Goal: Find specific page/section: Find specific page/section

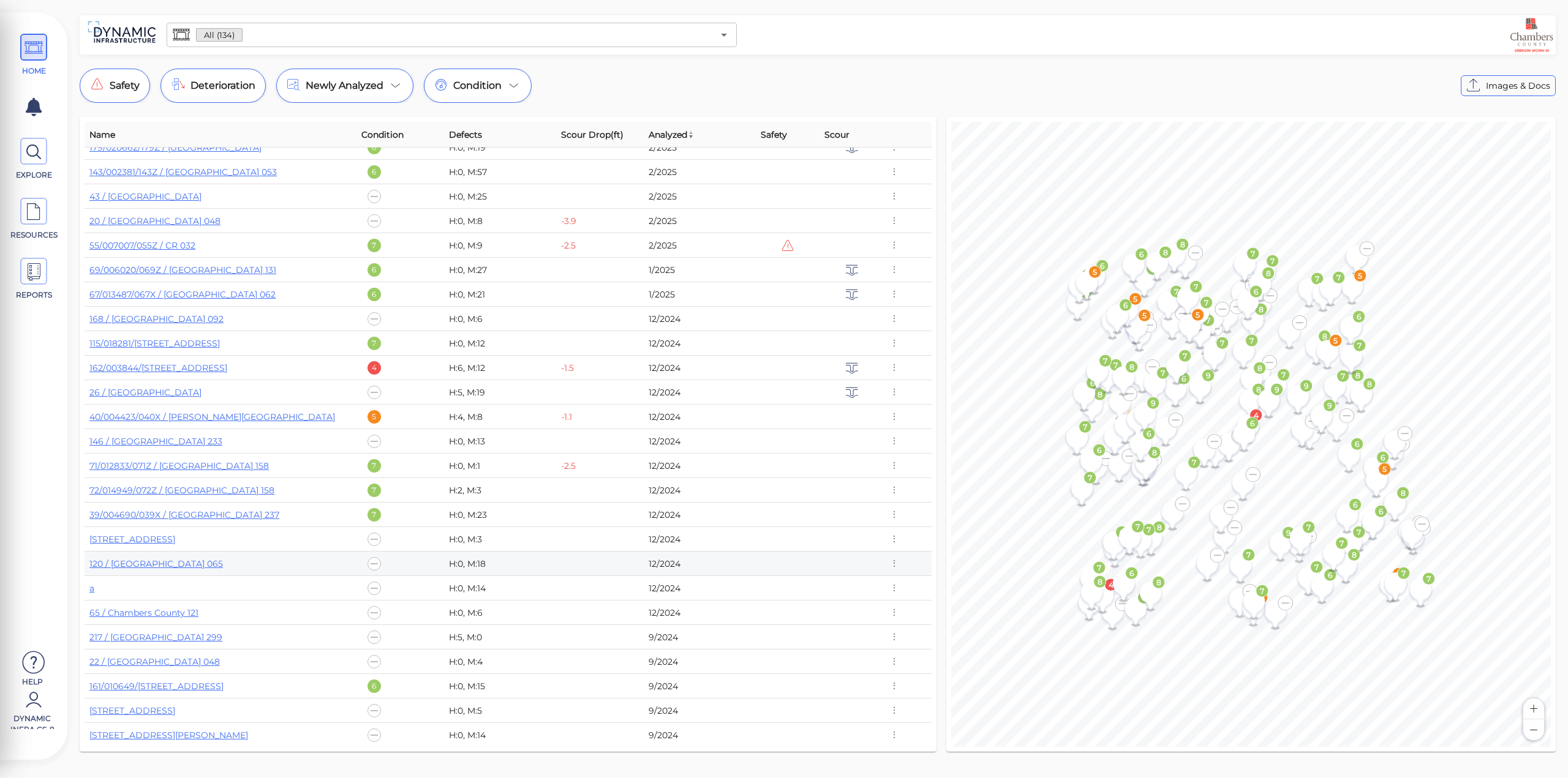
scroll to position [612, 0]
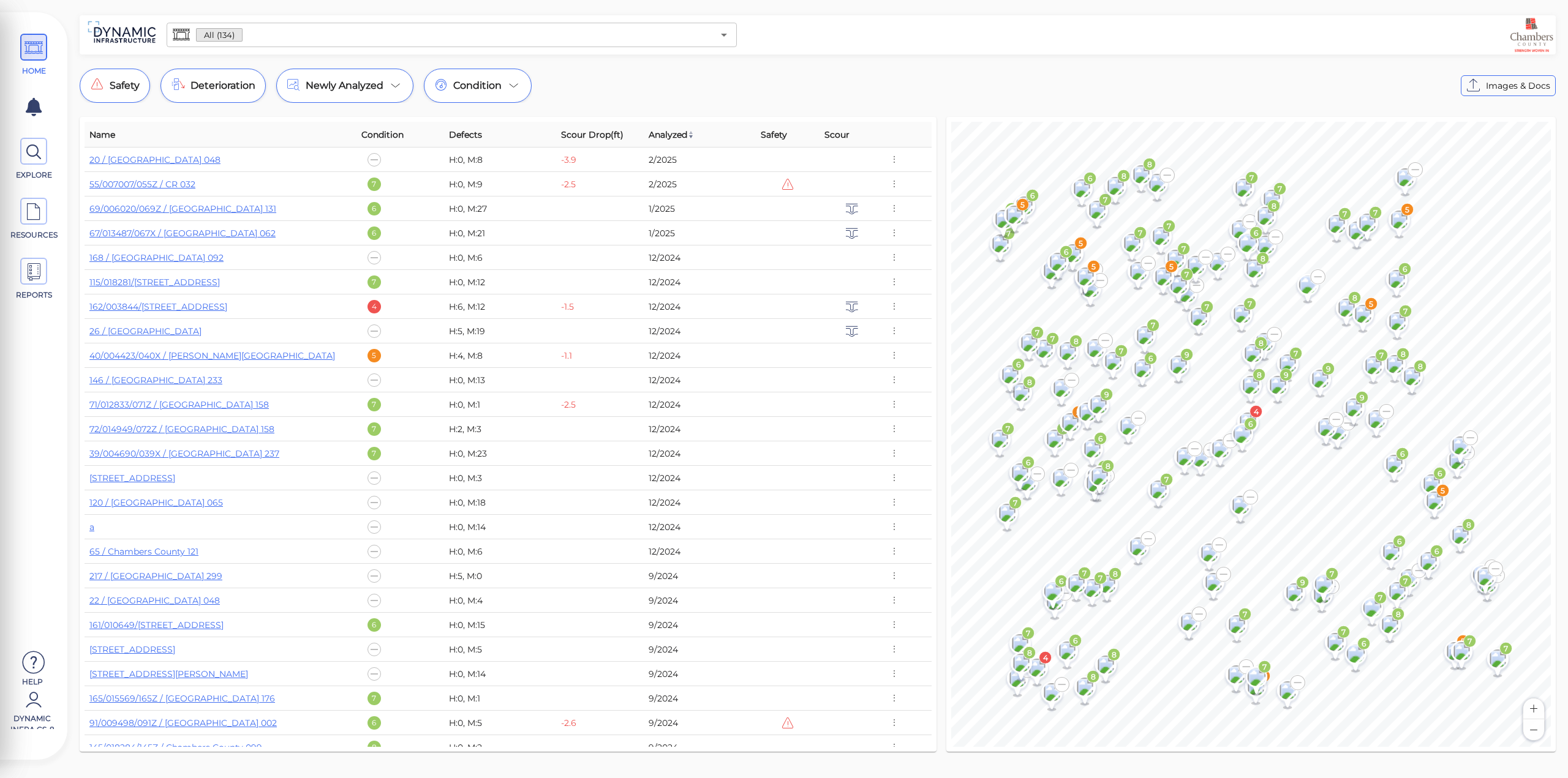
click at [278, 42] on input "text" at bounding box center [477, 35] width 470 height 17
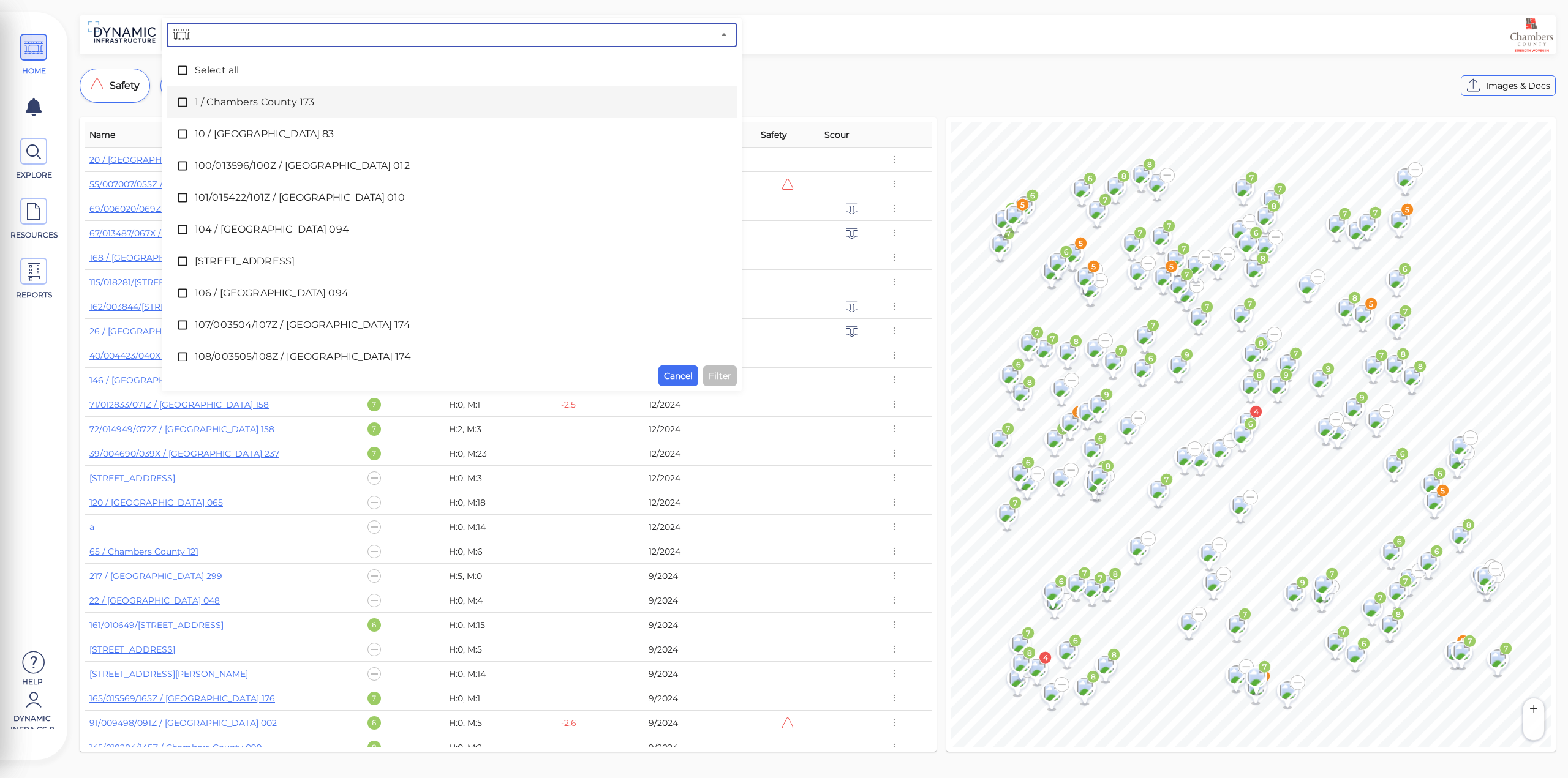
click at [225, 95] on span "1 / Chambers County 173" at bounding box center [452, 102] width 514 height 14
click at [713, 375] on span "Filter" at bounding box center [720, 376] width 23 height 14
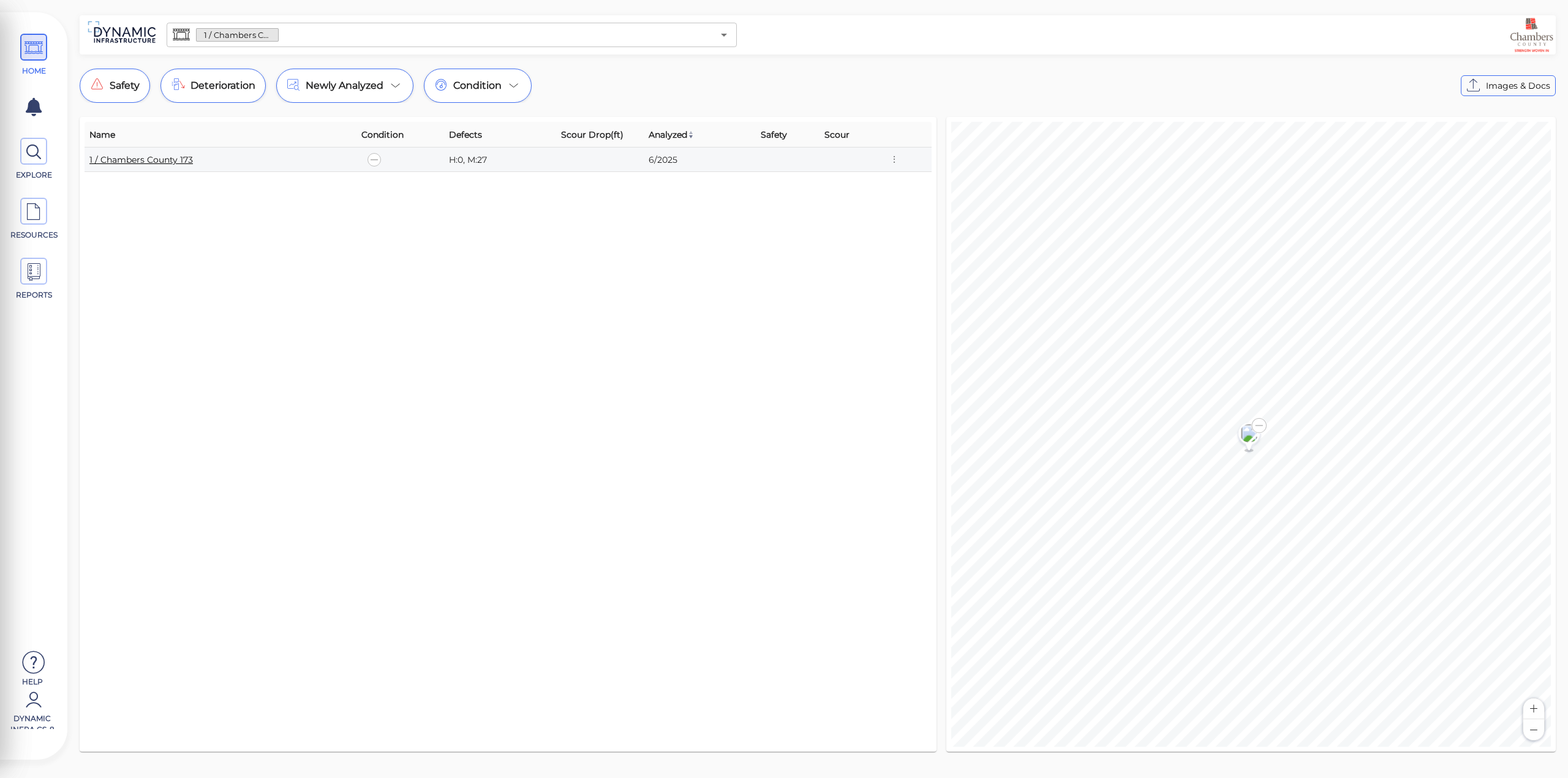
click at [169, 156] on link "1 / Chambers County 173" at bounding box center [141, 160] width 103 height 11
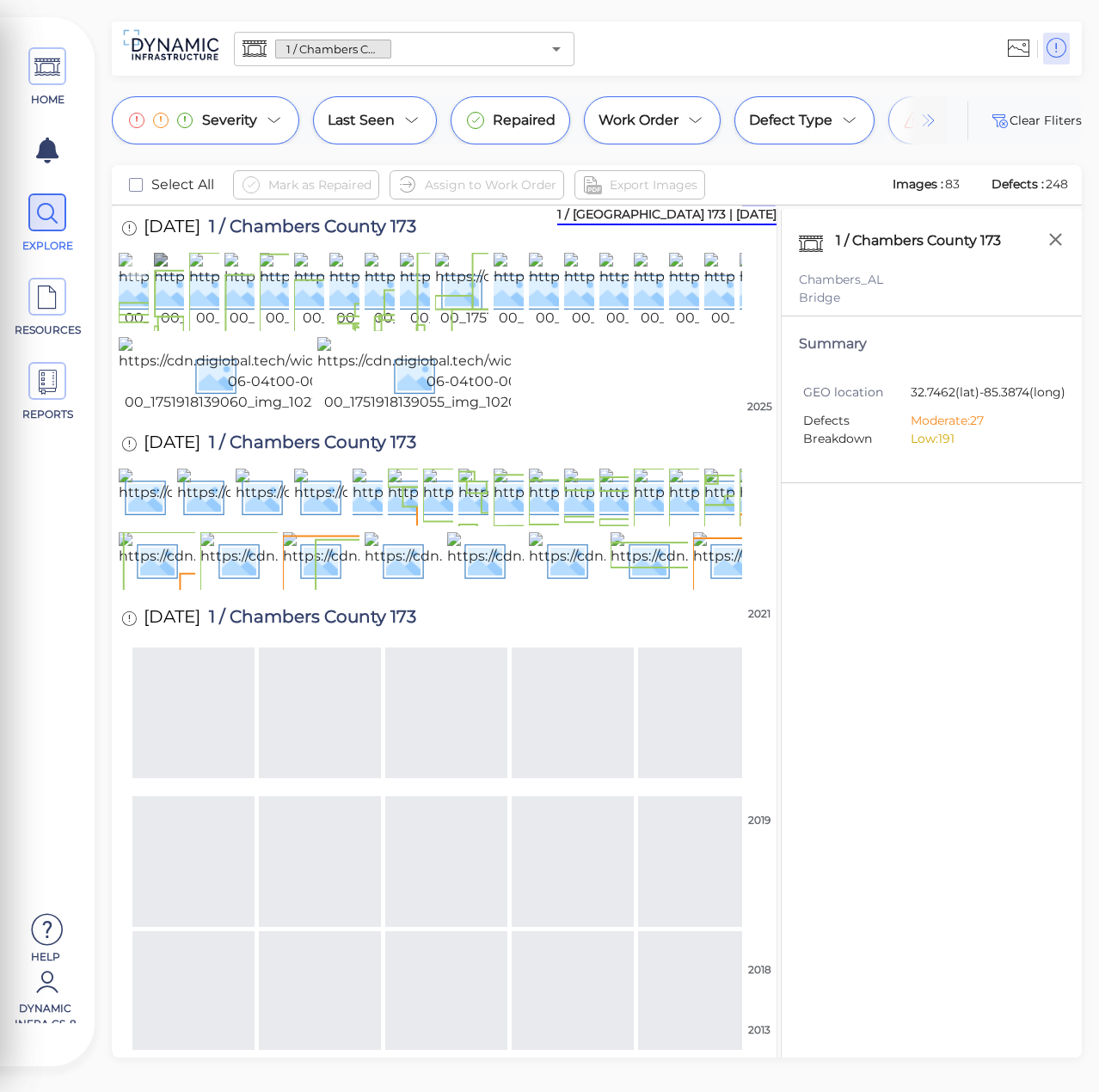
drag, startPoint x: 137, startPoint y: 306, endPoint x: 169, endPoint y: 309, distance: 32.1
click at [137, 306] on img at bounding box center [276, 291] width 315 height 76
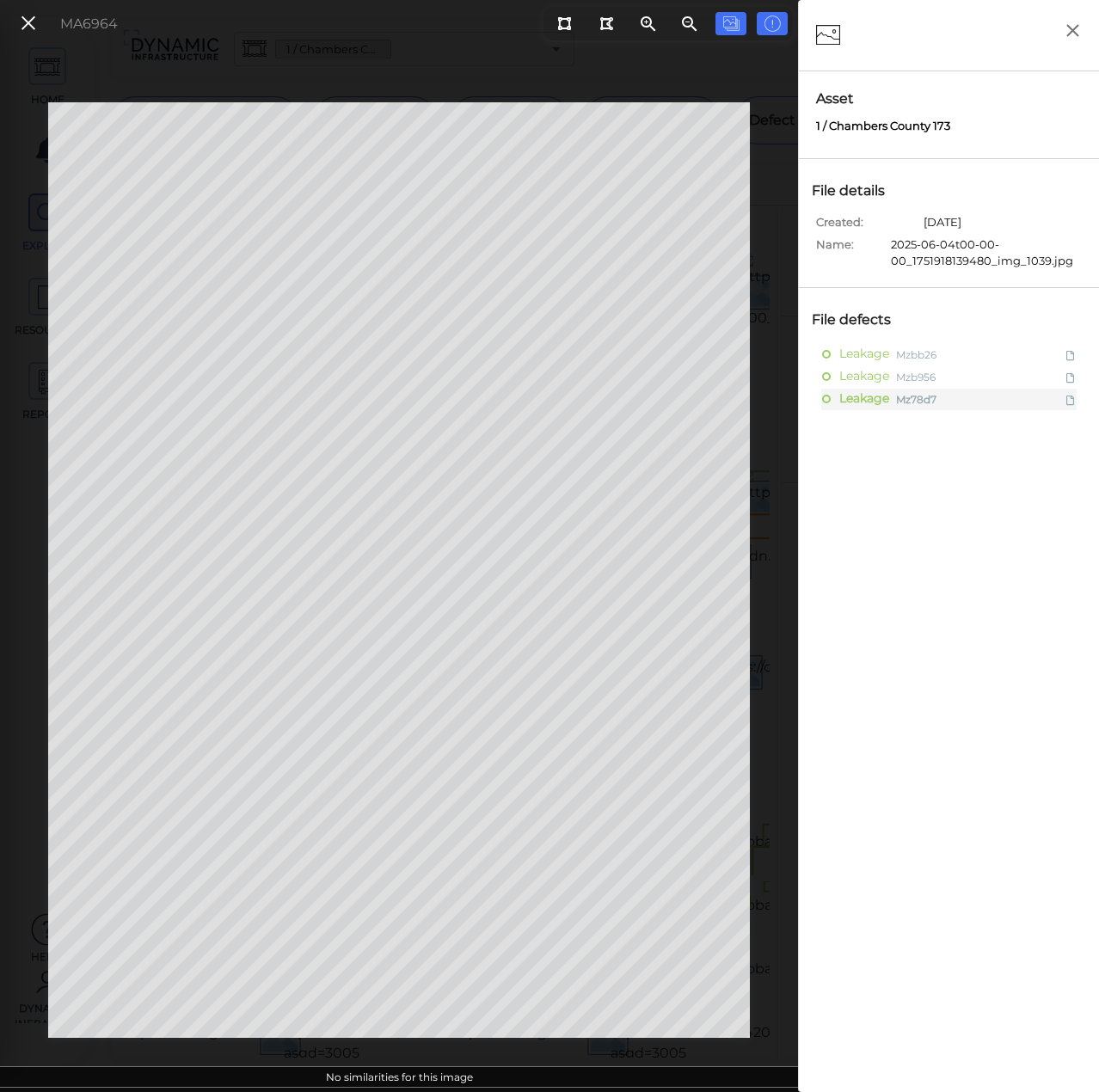
click at [27, 28] on icon at bounding box center [27, 24] width 19 height 23
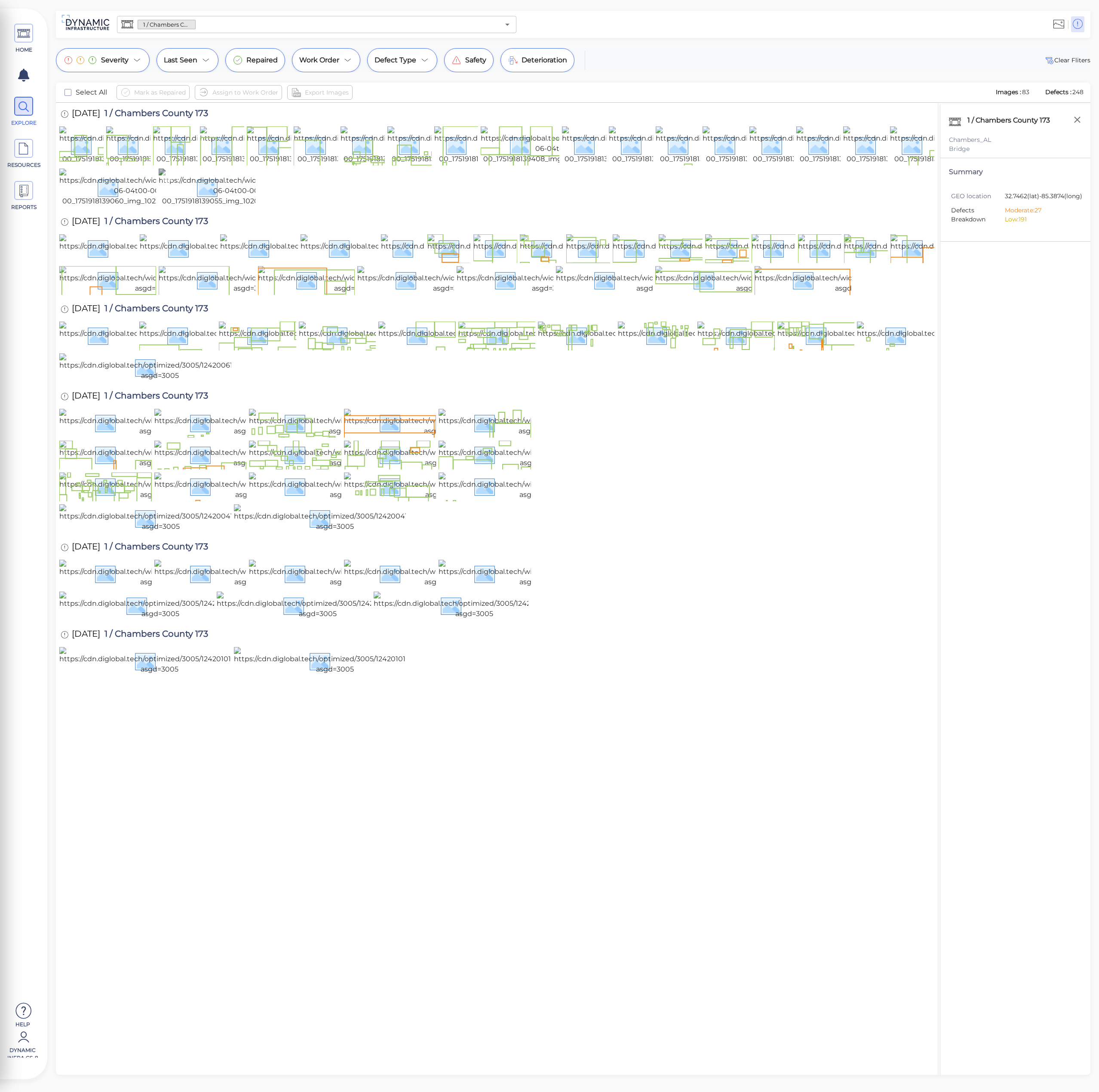
click at [219, 206] on img at bounding box center [237, 187] width 157 height 38
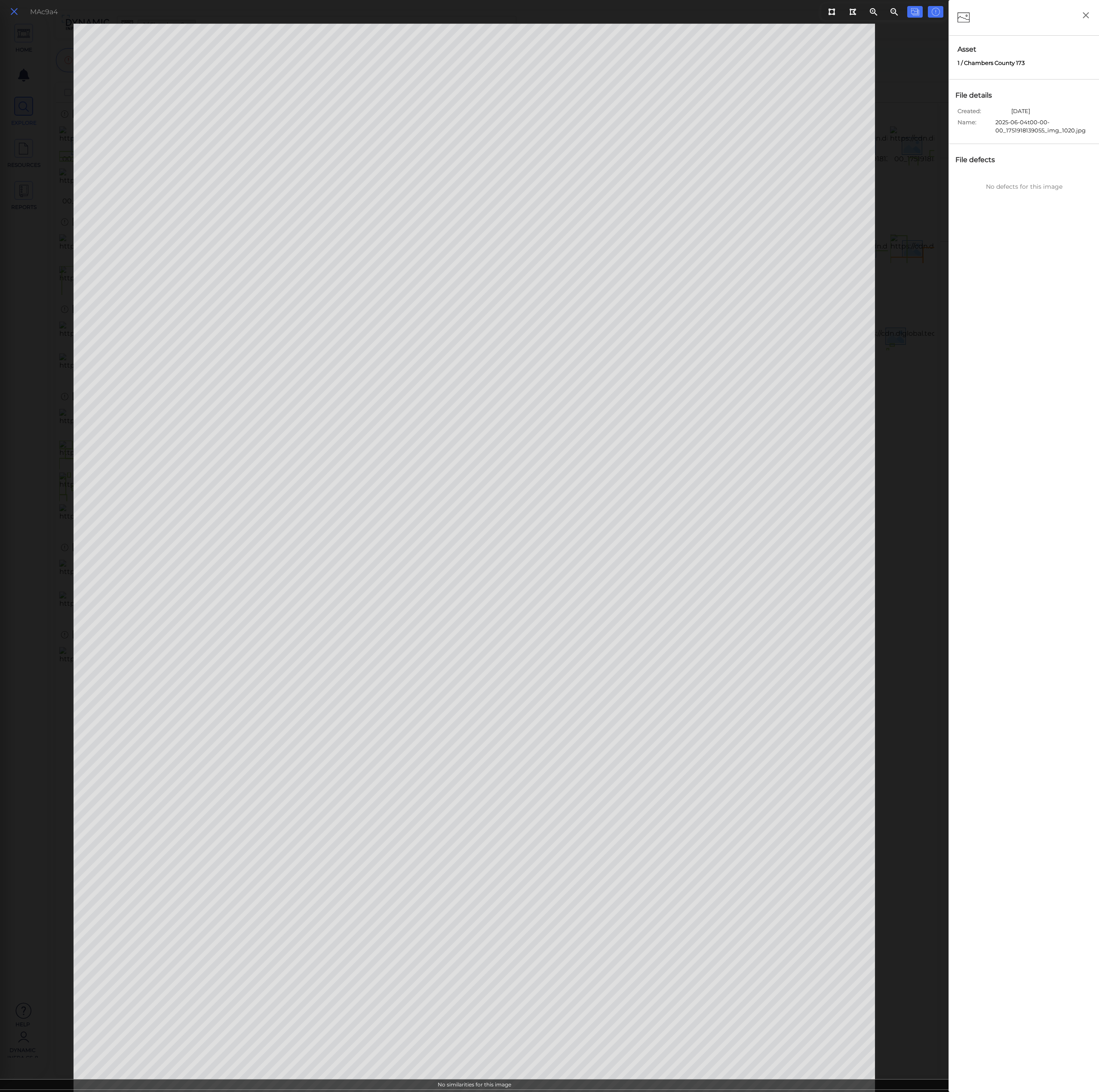
click at [8, 13] on button at bounding box center [14, 12] width 15 height 12
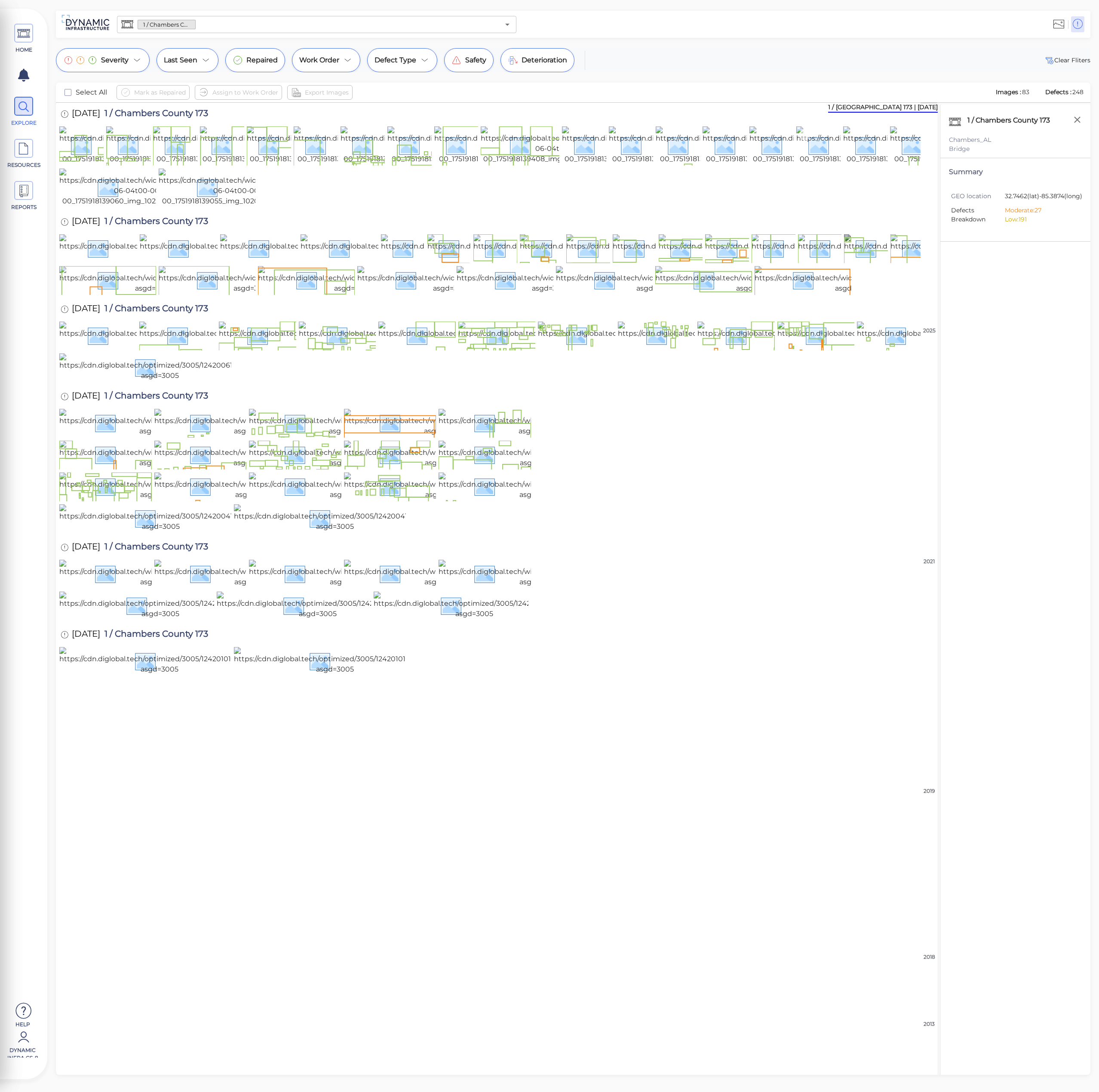
drag, startPoint x: 806, startPoint y: 170, endPoint x: 887, endPoint y: 383, distance: 227.9
click at [807, 164] on img at bounding box center [875, 145] width 157 height 38
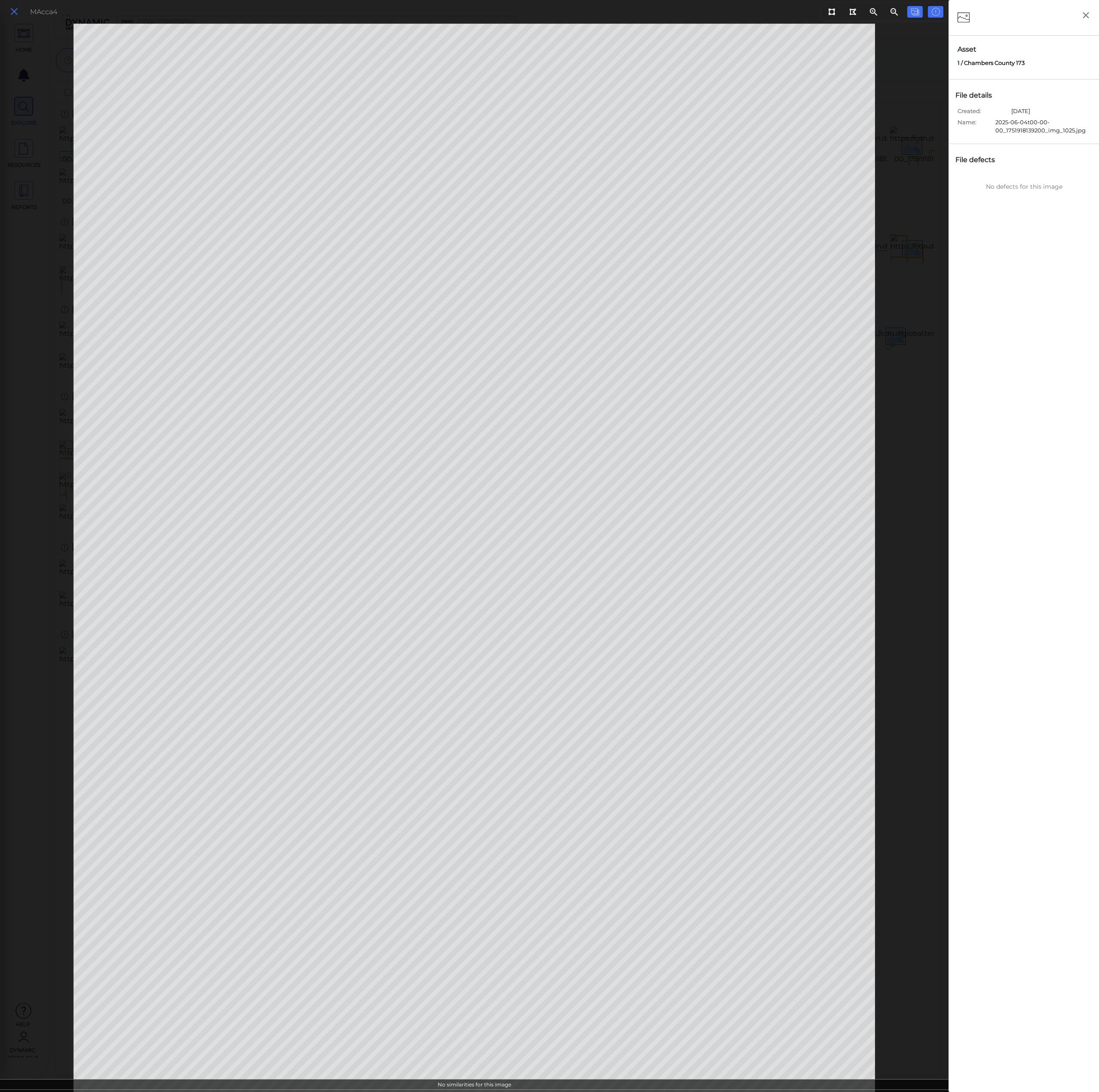
click at [9, 8] on icon at bounding box center [14, 12] width 9 height 11
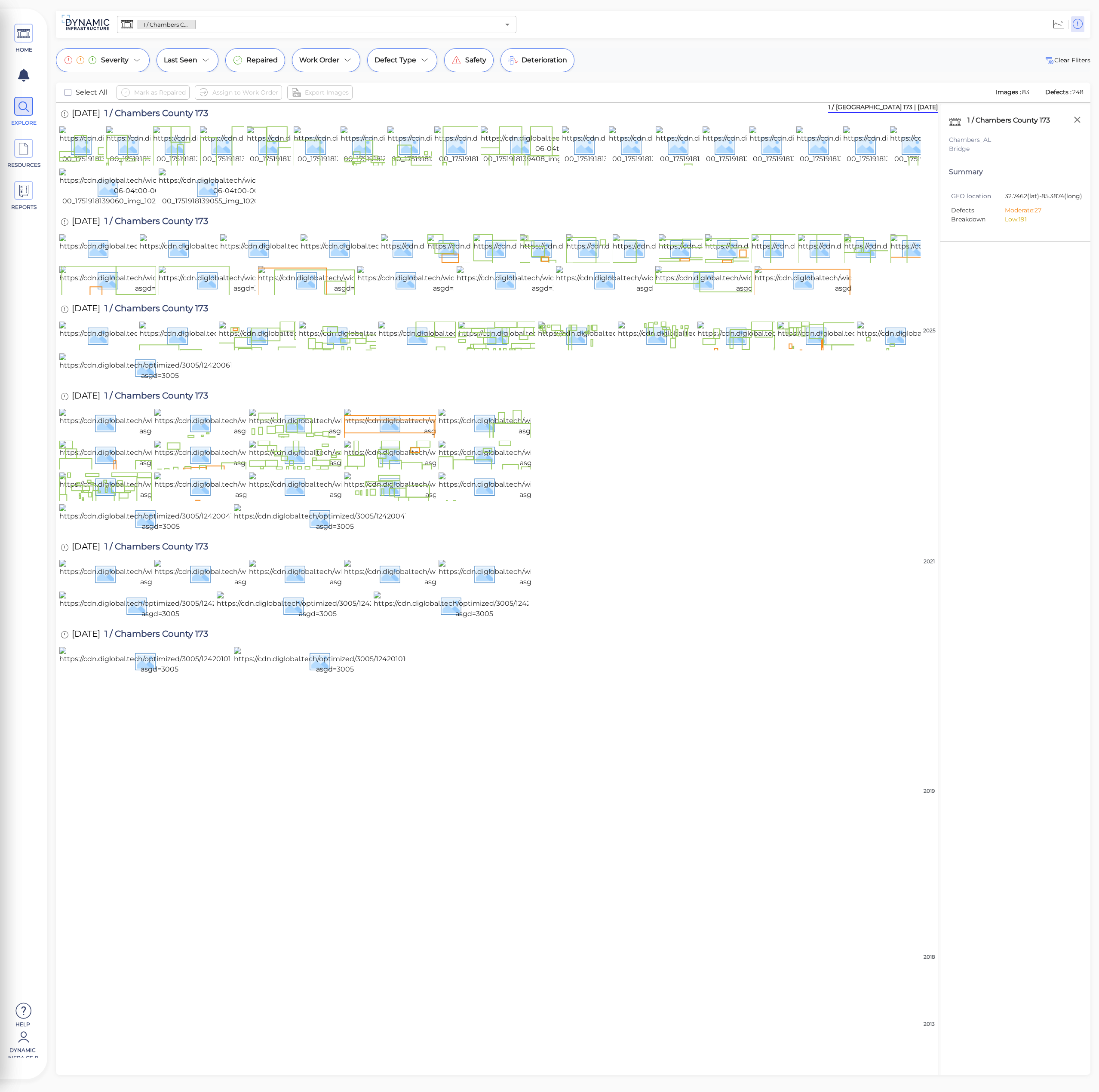
click at [222, 26] on input "text" at bounding box center [348, 24] width 304 height 12
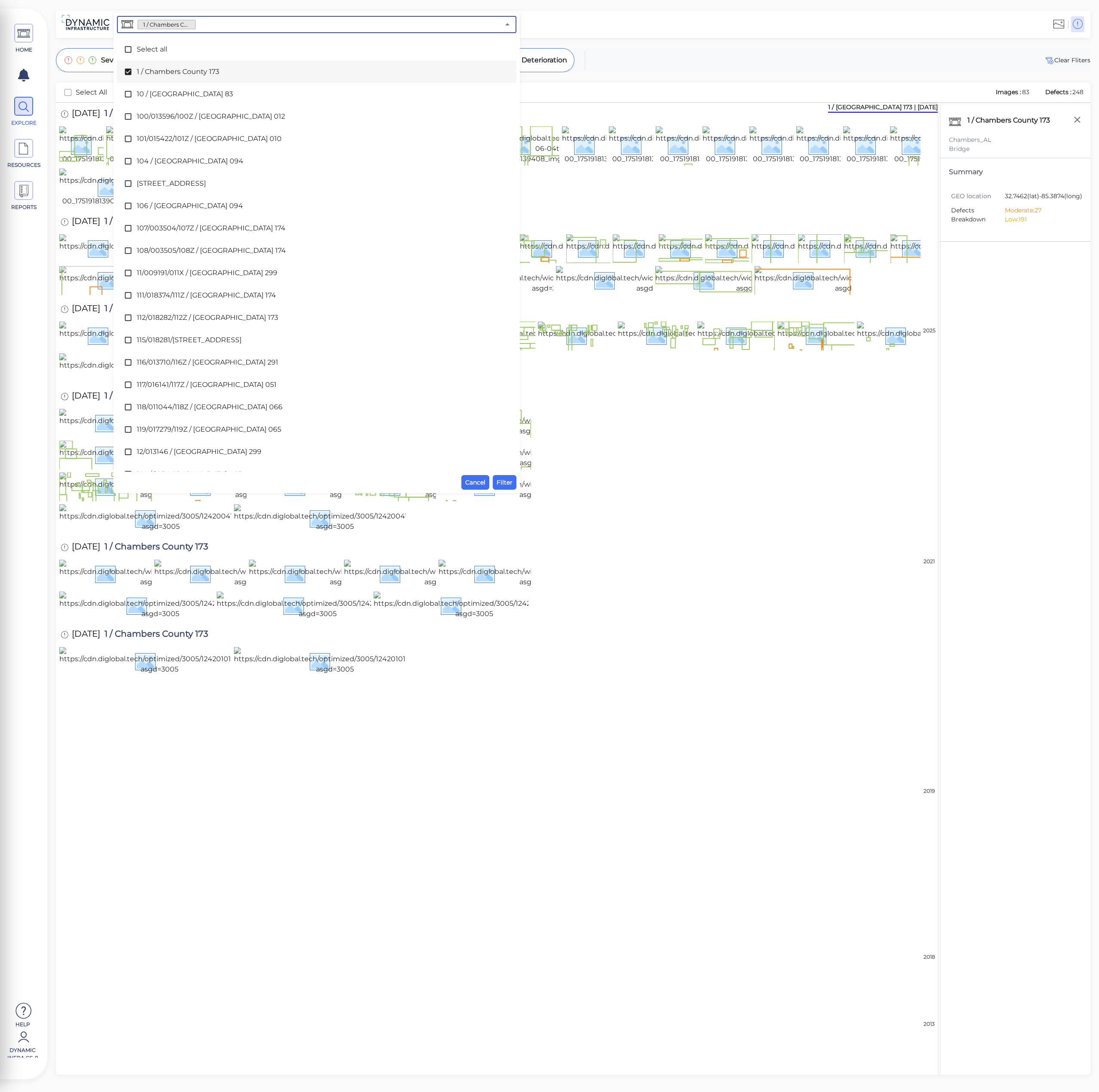
click at [209, 70] on span "1 / Chambers County 173" at bounding box center [316, 72] width 360 height 10
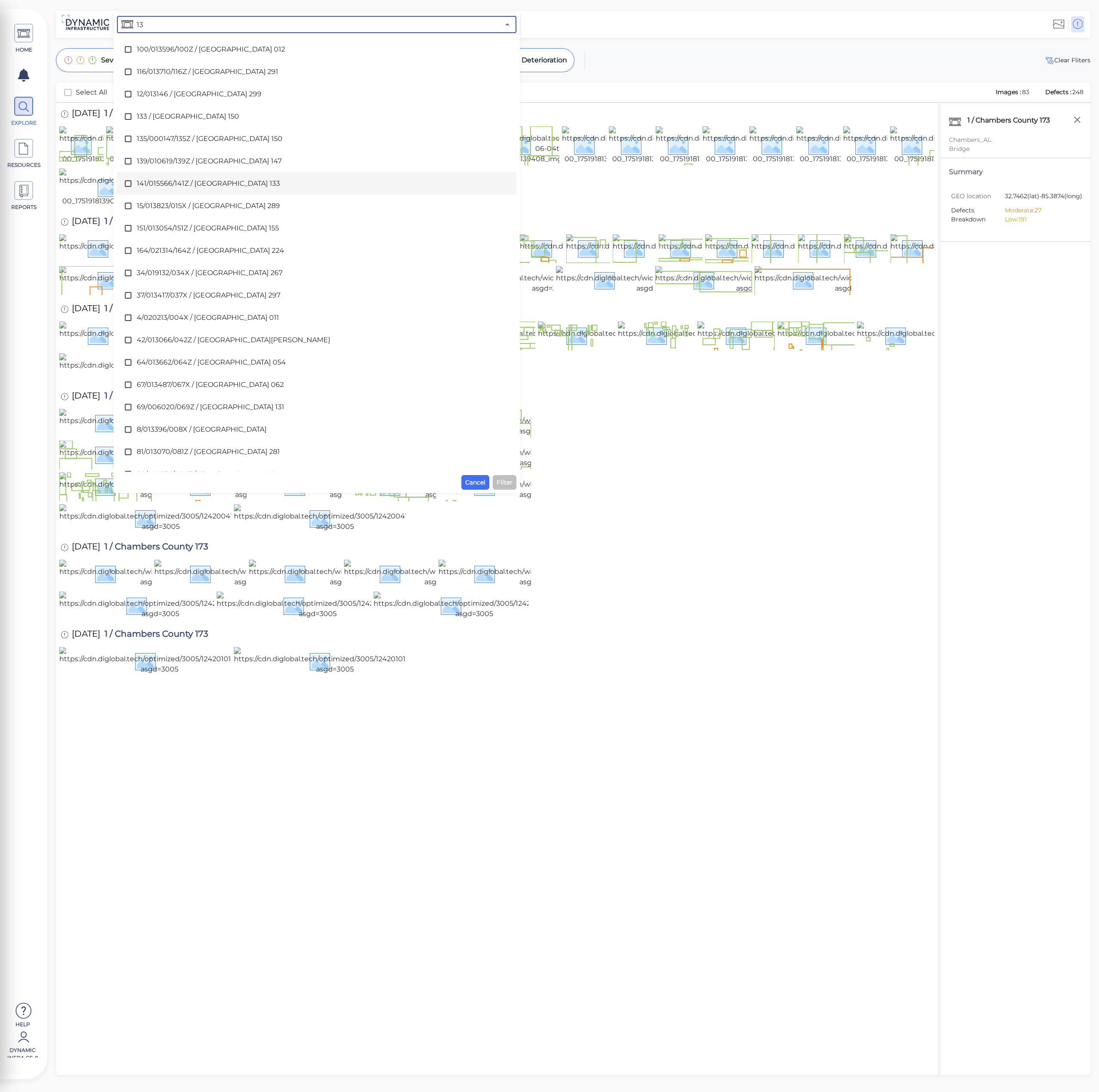
type input "13"
click at [545, 24] on div at bounding box center [804, 24] width 569 height 24
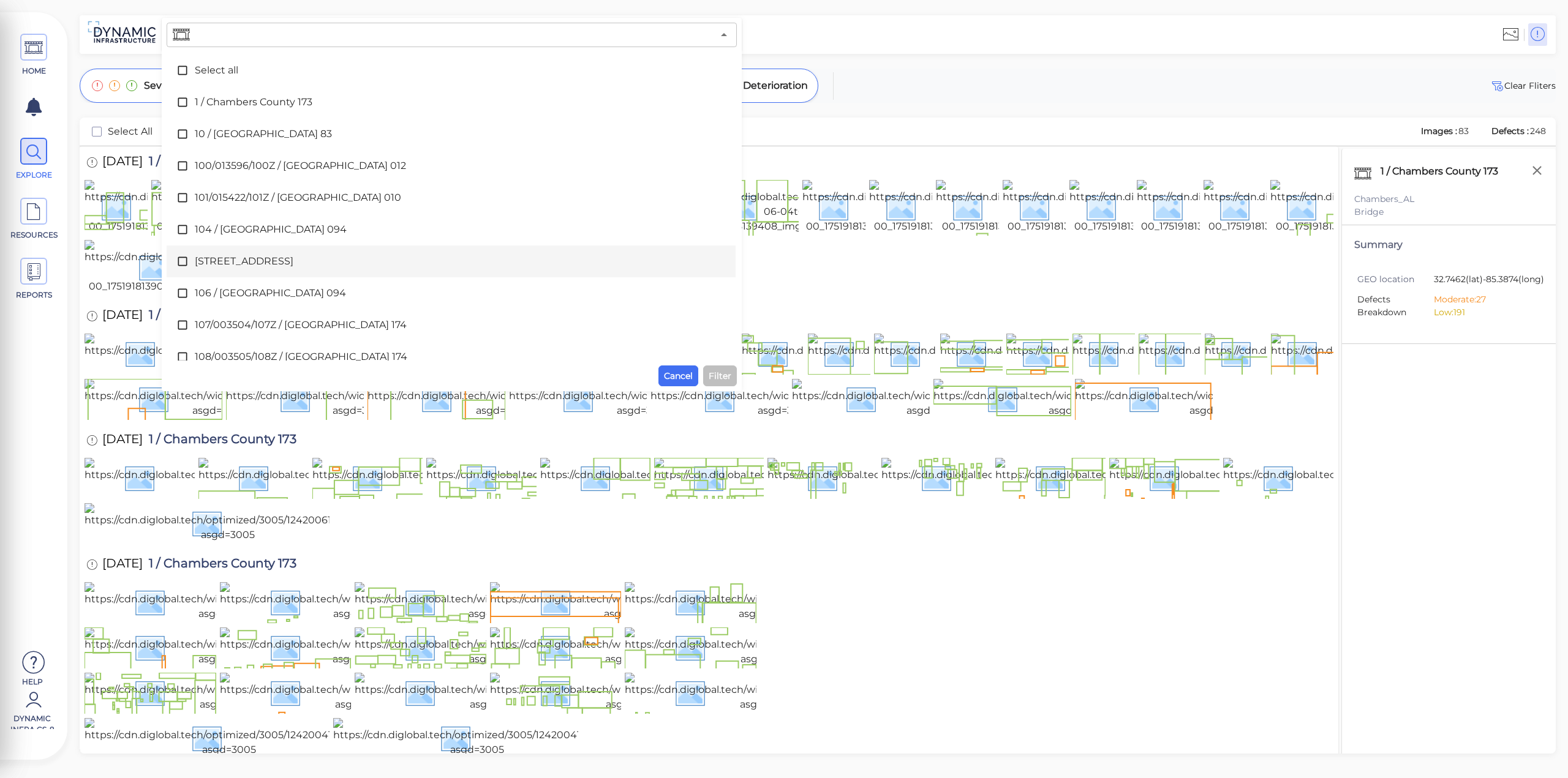
click at [873, 296] on div at bounding box center [709, 268] width 1249 height 56
click at [681, 369] on span "Cancel" at bounding box center [679, 376] width 29 height 14
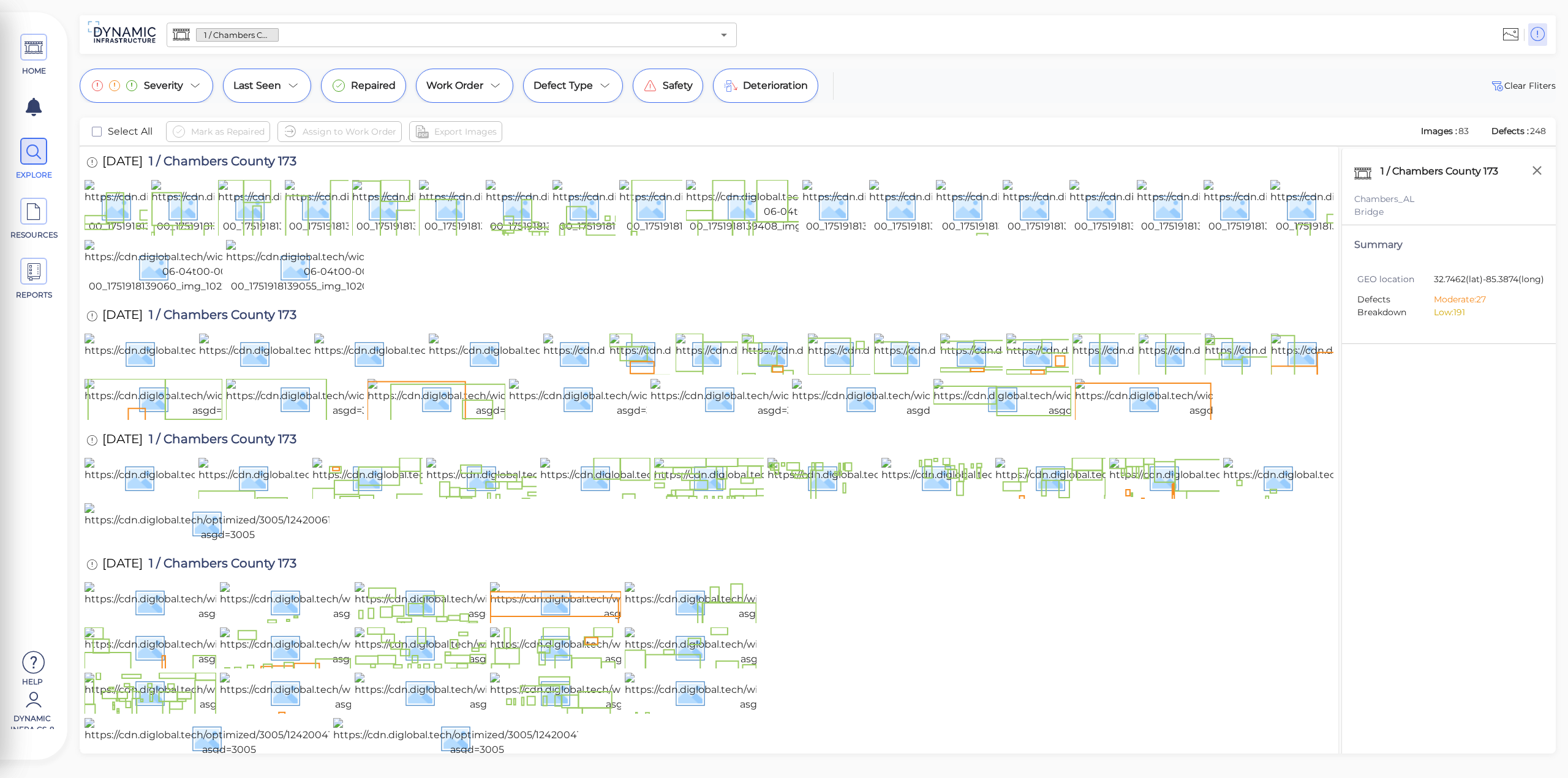
click at [724, 296] on div at bounding box center [709, 268] width 1249 height 56
